Goal: Task Accomplishment & Management: Complete application form

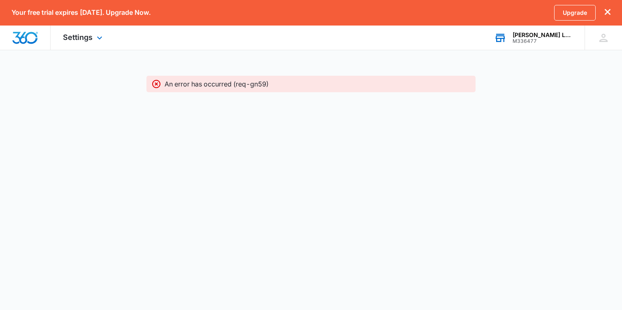
click at [552, 39] on div "M336477" at bounding box center [543, 41] width 60 height 6
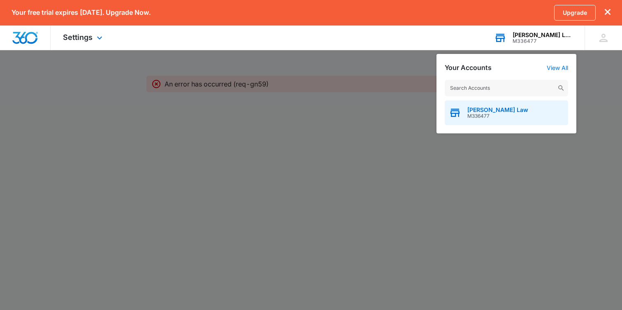
click at [541, 113] on div "[PERSON_NAME] Law M336477" at bounding box center [507, 112] width 124 height 25
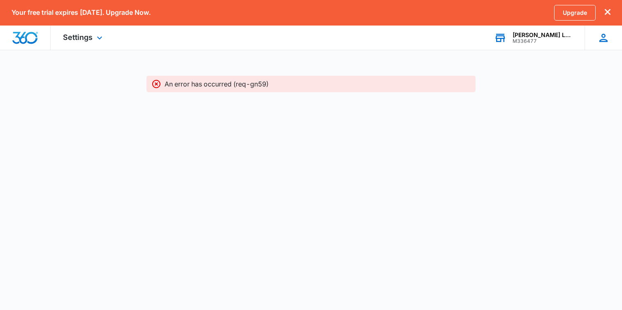
click at [599, 40] on icon at bounding box center [604, 38] width 12 height 12
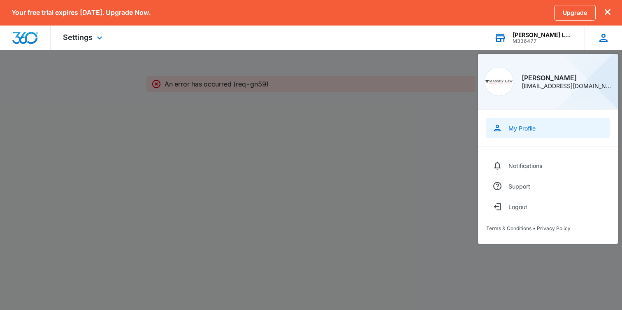
click at [526, 119] on link "My Profile" at bounding box center [549, 128] width 124 height 21
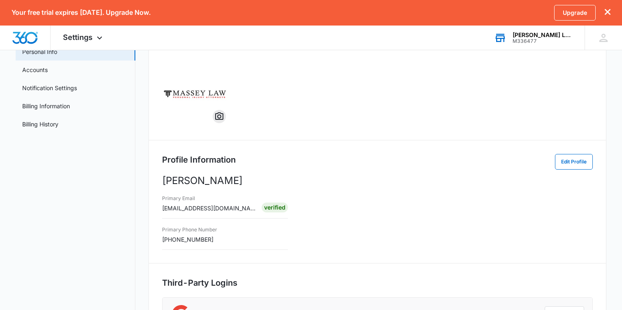
scroll to position [59, 0]
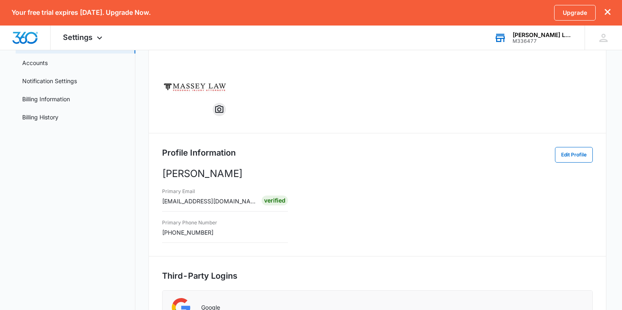
click at [212, 235] on div "Primary Phone Number [PHONE_NUMBER]" at bounding box center [189, 226] width 55 height 19
click at [575, 153] on button "Edit Profile" at bounding box center [574, 155] width 38 height 16
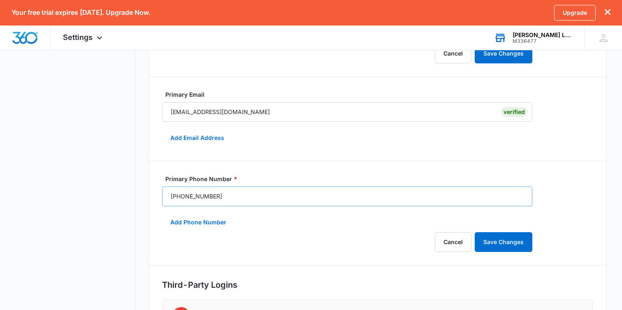
scroll to position [157, 0]
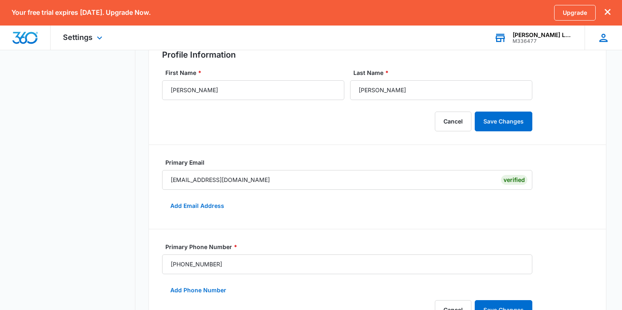
click at [598, 41] on div at bounding box center [604, 38] width 12 height 12
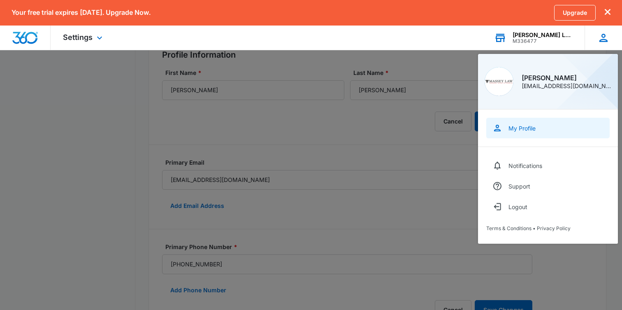
click at [528, 134] on link "My Profile" at bounding box center [549, 128] width 124 height 21
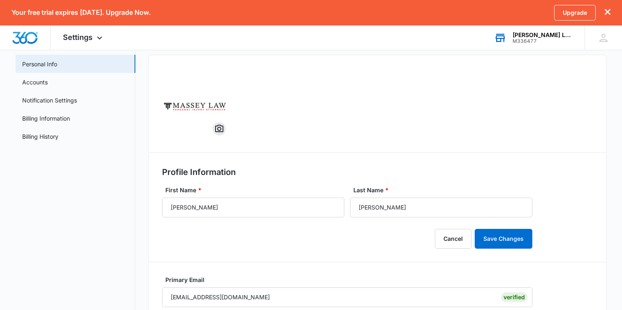
scroll to position [0, 0]
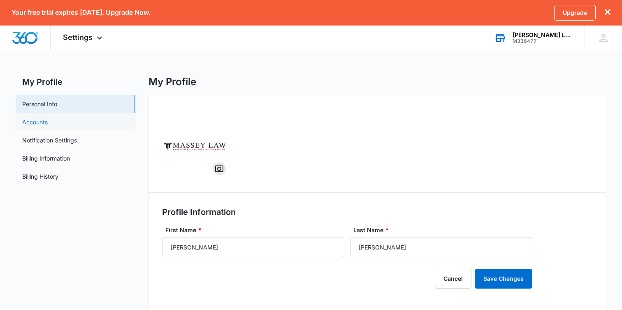
click at [48, 118] on link "Accounts" at bounding box center [35, 122] width 26 height 9
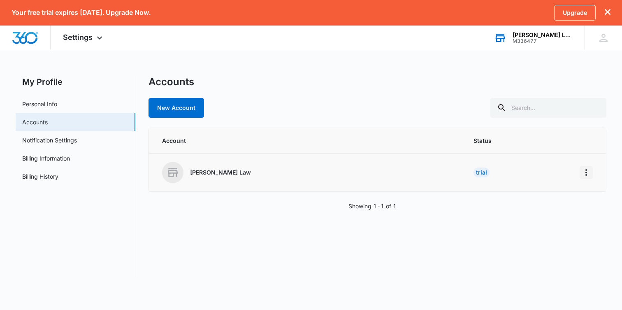
click at [591, 172] on icon "Home" at bounding box center [587, 173] width 10 height 10
click at [565, 193] on div "Go to Dashboard" at bounding box center [550, 196] width 46 height 6
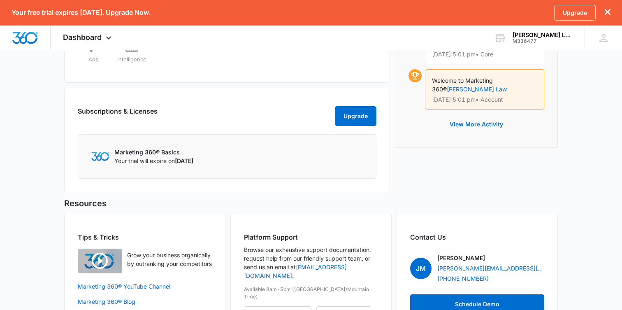
scroll to position [471, 0]
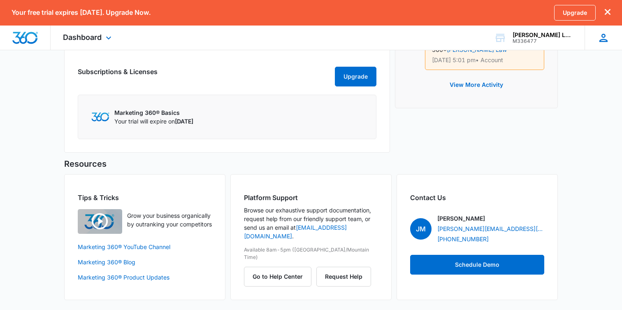
click at [609, 35] on icon at bounding box center [604, 38] width 12 height 12
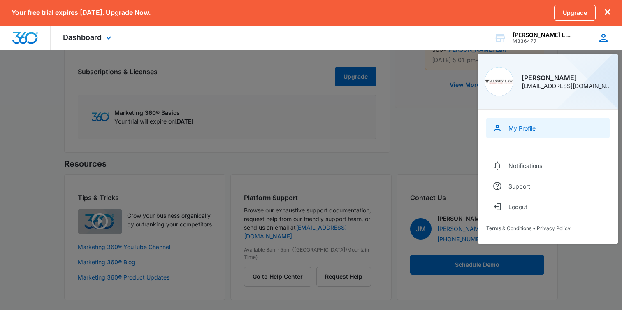
click at [515, 133] on link "My Profile" at bounding box center [549, 128] width 124 height 21
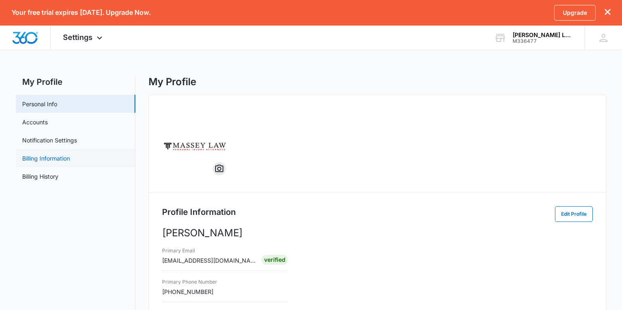
click at [70, 159] on link "Billing Information" at bounding box center [46, 158] width 48 height 9
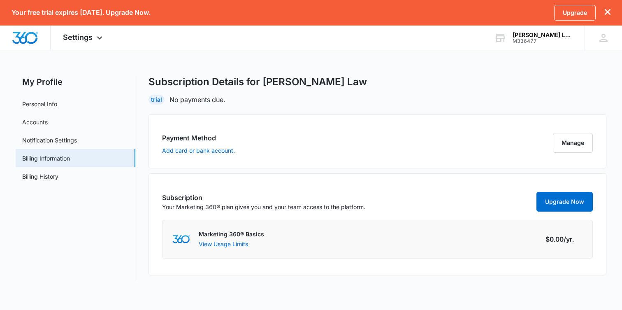
click at [470, 253] on div "Marketing 360® Basics View Usage Limits Amount $0.00 /yr." at bounding box center [377, 239] width 431 height 39
click at [77, 140] on link "Notification Settings" at bounding box center [49, 140] width 55 height 9
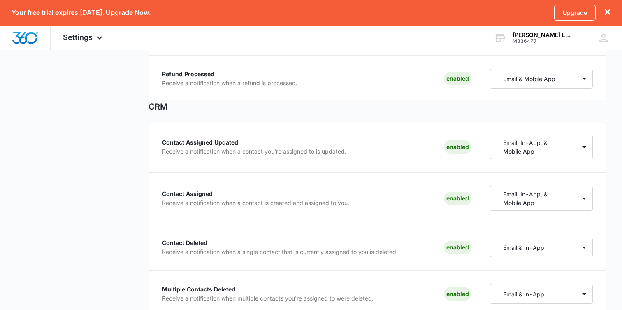
scroll to position [331, 0]
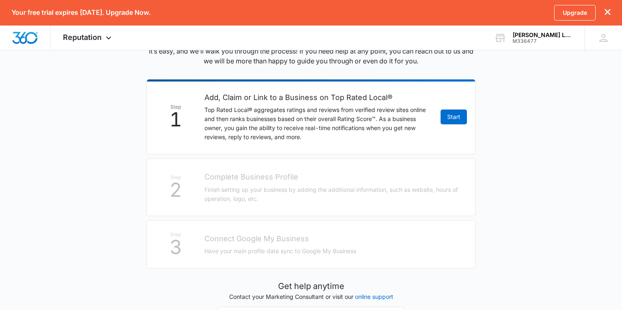
scroll to position [142, 0]
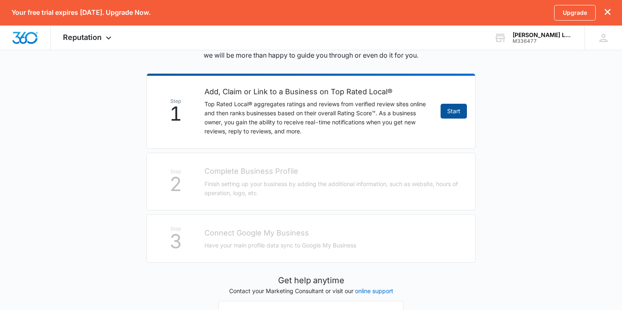
click at [448, 105] on link "Start" at bounding box center [454, 111] width 26 height 15
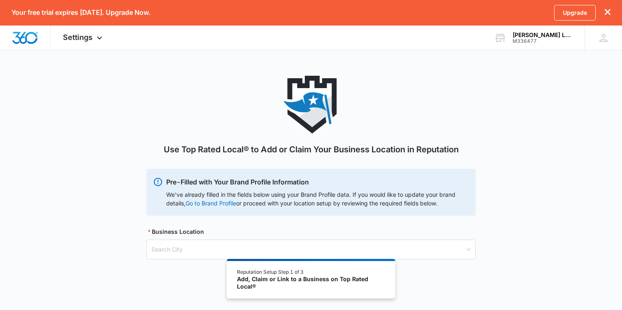
scroll to position [9, 0]
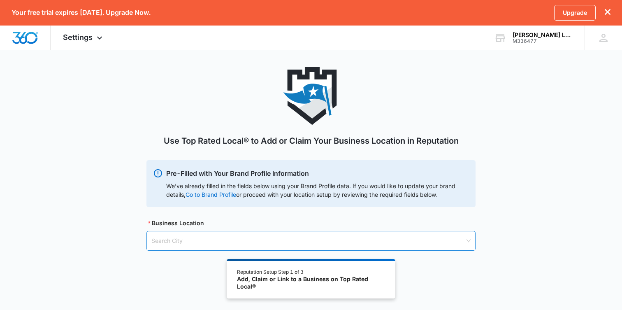
click at [247, 245] on input "search" at bounding box center [309, 240] width 314 height 19
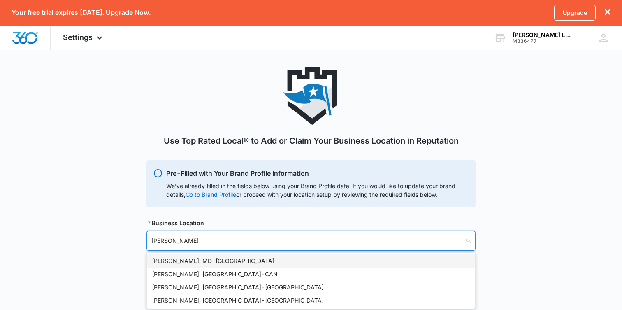
scroll to position [70, 0]
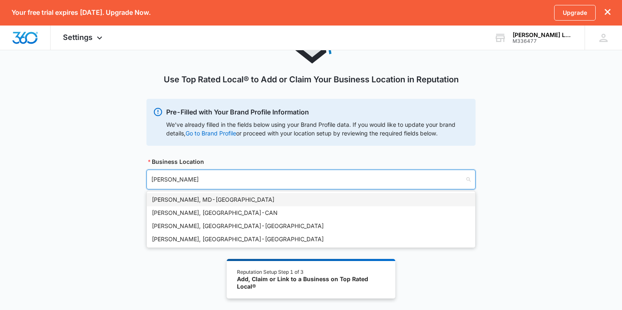
click at [216, 177] on input "massey" at bounding box center [309, 179] width 314 height 19
type input "athens"
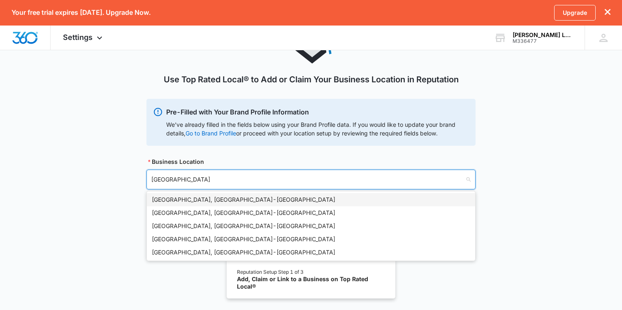
click at [210, 199] on div "Athens, GA - USA" at bounding box center [311, 199] width 319 height 9
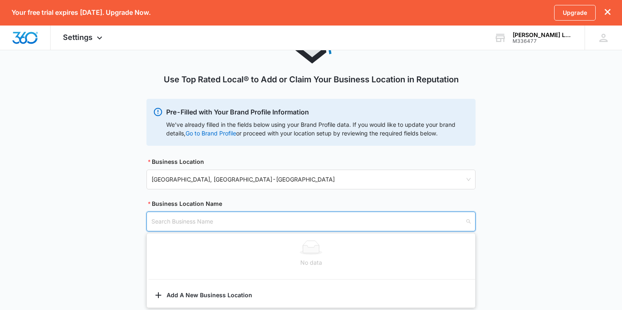
click at [210, 219] on input "search" at bounding box center [309, 221] width 314 height 19
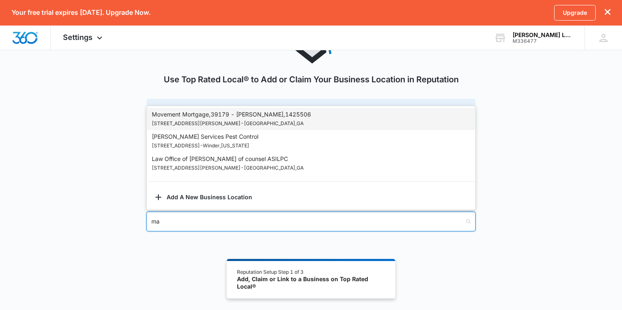
type input "m"
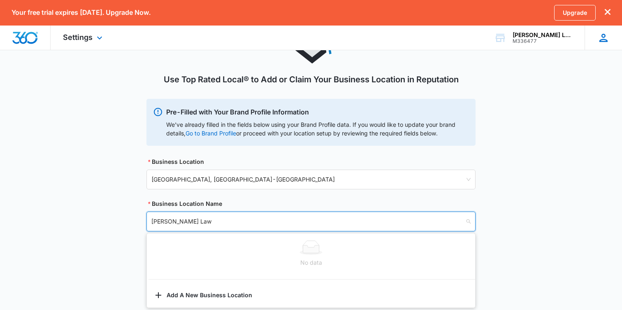
type input "[PERSON_NAME] Law"
click at [620, 33] on div "[PERSON_NAME] [EMAIL_ADDRESS][DOMAIN_NAME] My Profile Notifications Support Log…" at bounding box center [603, 38] width 37 height 24
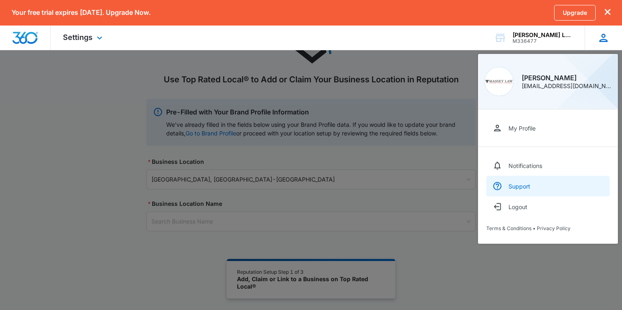
click at [535, 190] on link "Support" at bounding box center [549, 186] width 124 height 21
